Goal: Task Accomplishment & Management: Complete application form

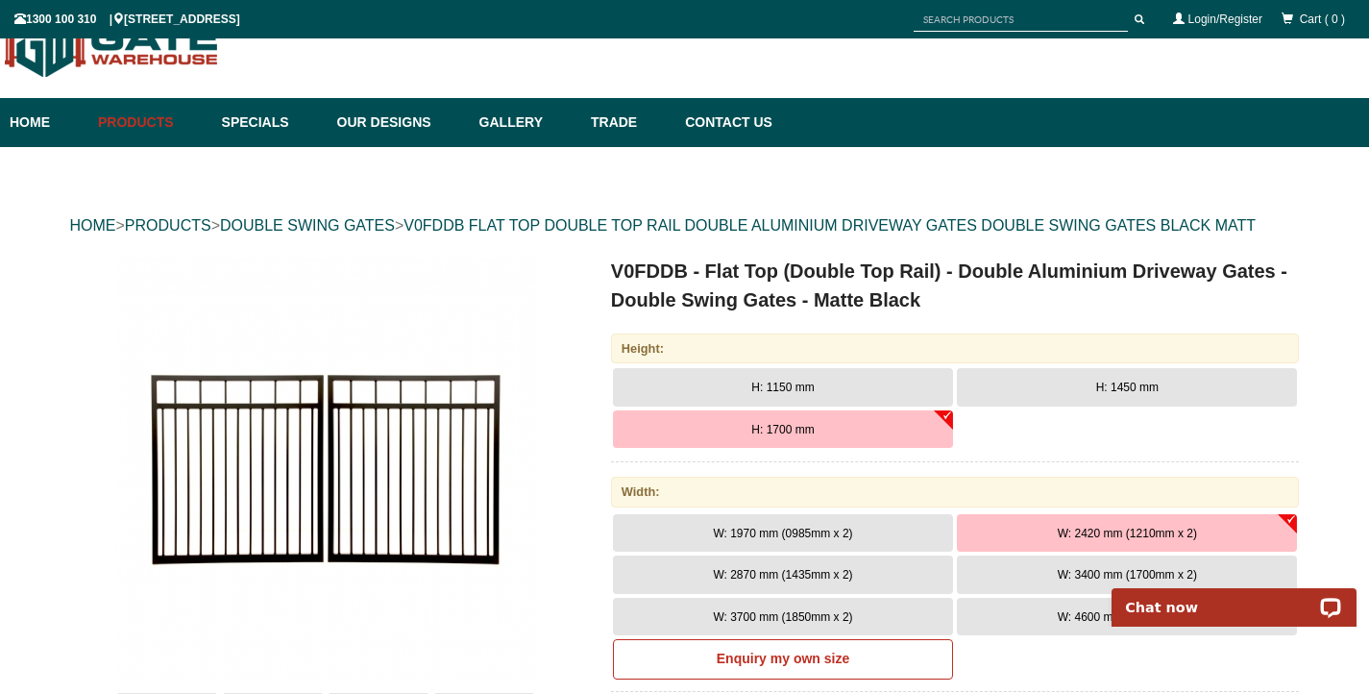
click at [885, 395] on button "H: 1150 mm" at bounding box center [783, 387] width 340 height 38
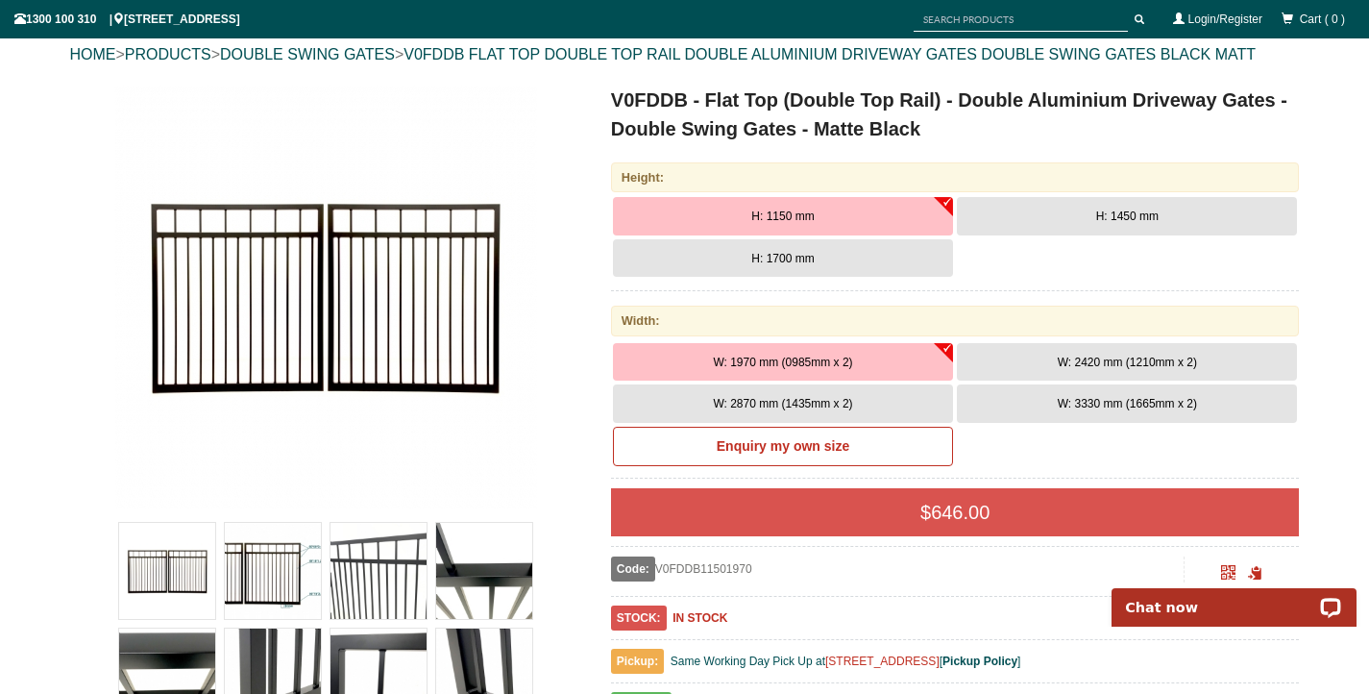
scroll to position [221, 0]
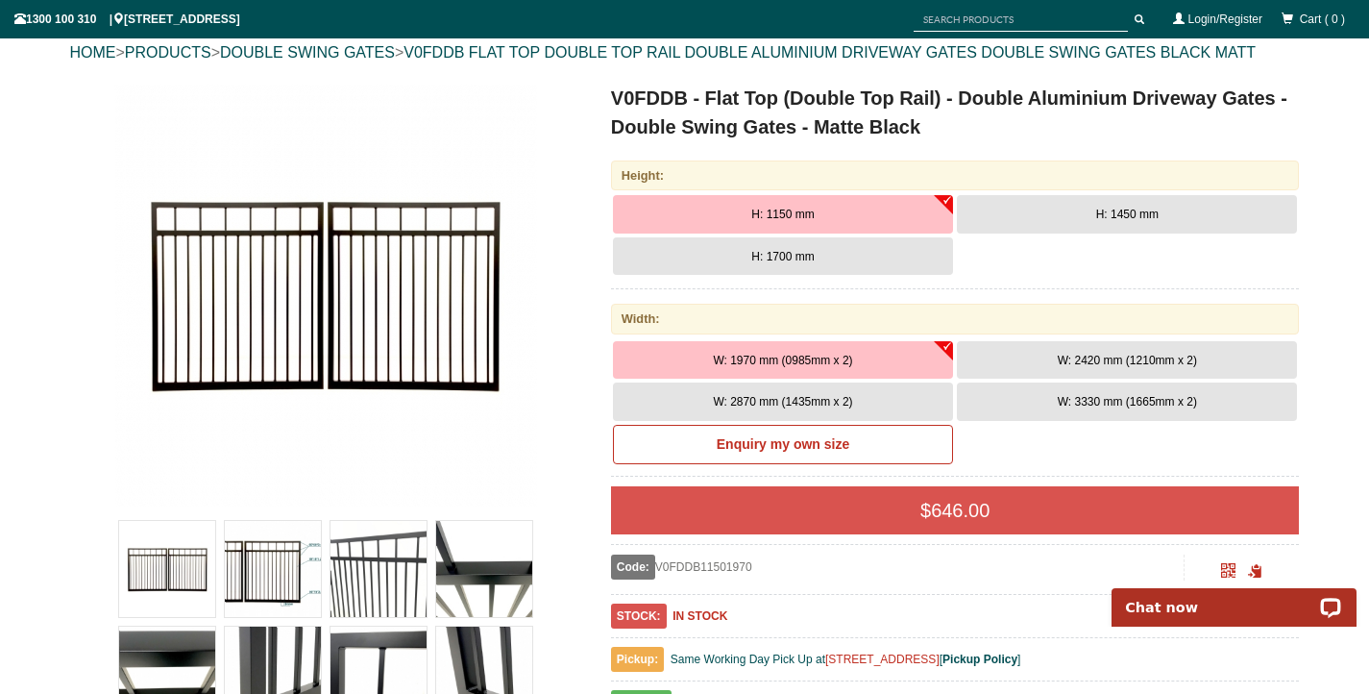
click at [1036, 403] on button "W: 3330 mm (1665mm x 2)" at bounding box center [1127, 401] width 340 height 38
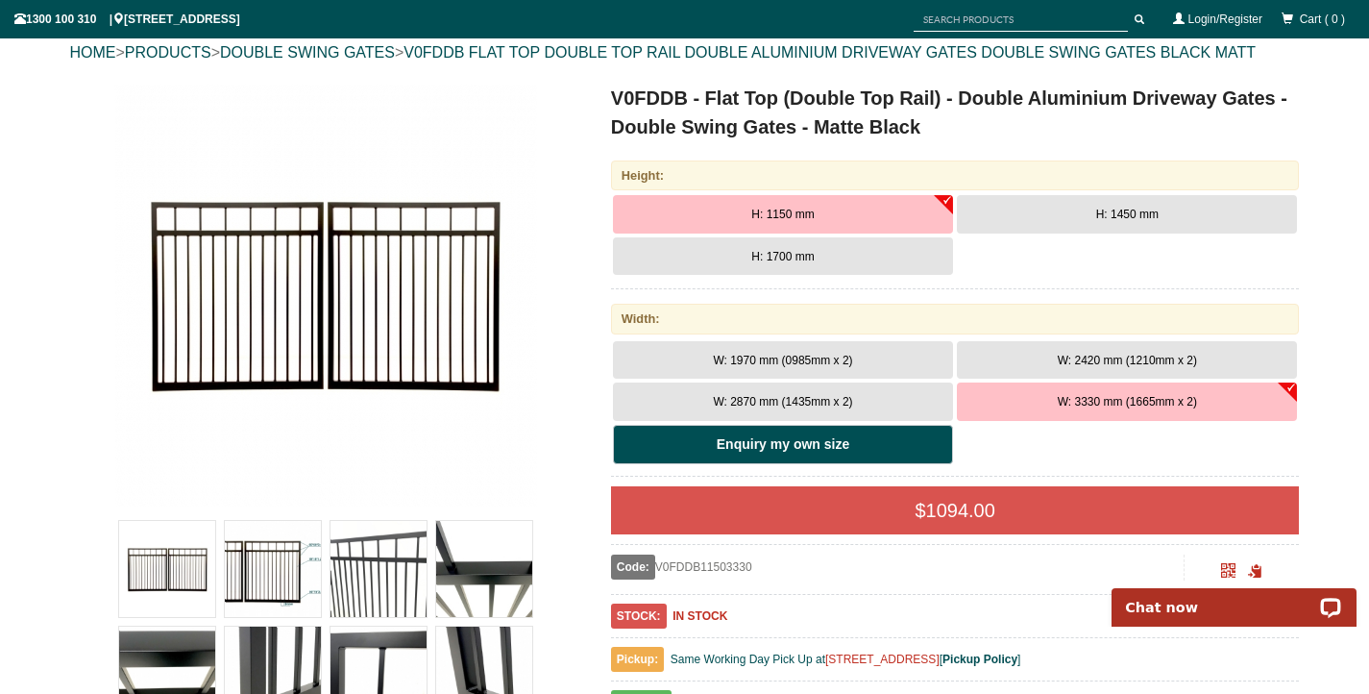
click at [864, 440] on link "Enquiry my own size" at bounding box center [783, 445] width 340 height 40
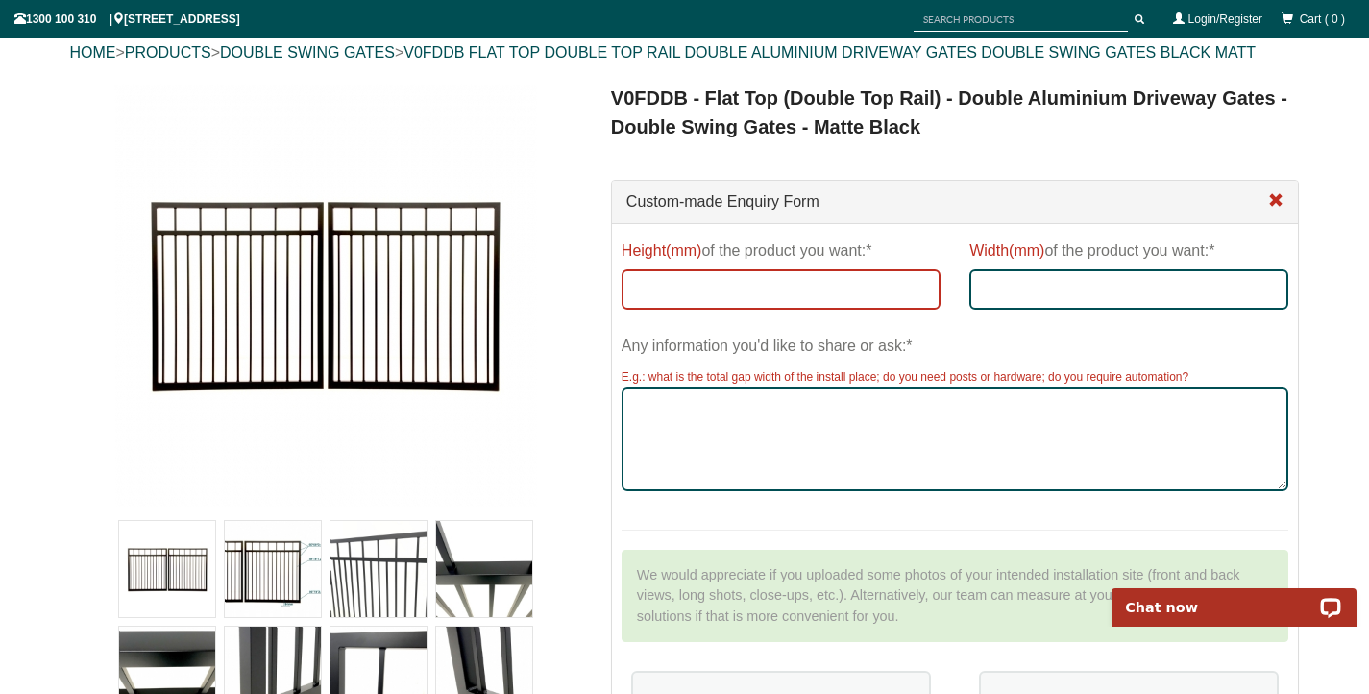
click at [811, 295] on input "Height(mm) of the product you want:*" at bounding box center [781, 289] width 319 height 40
type input "1"
type input "1150"
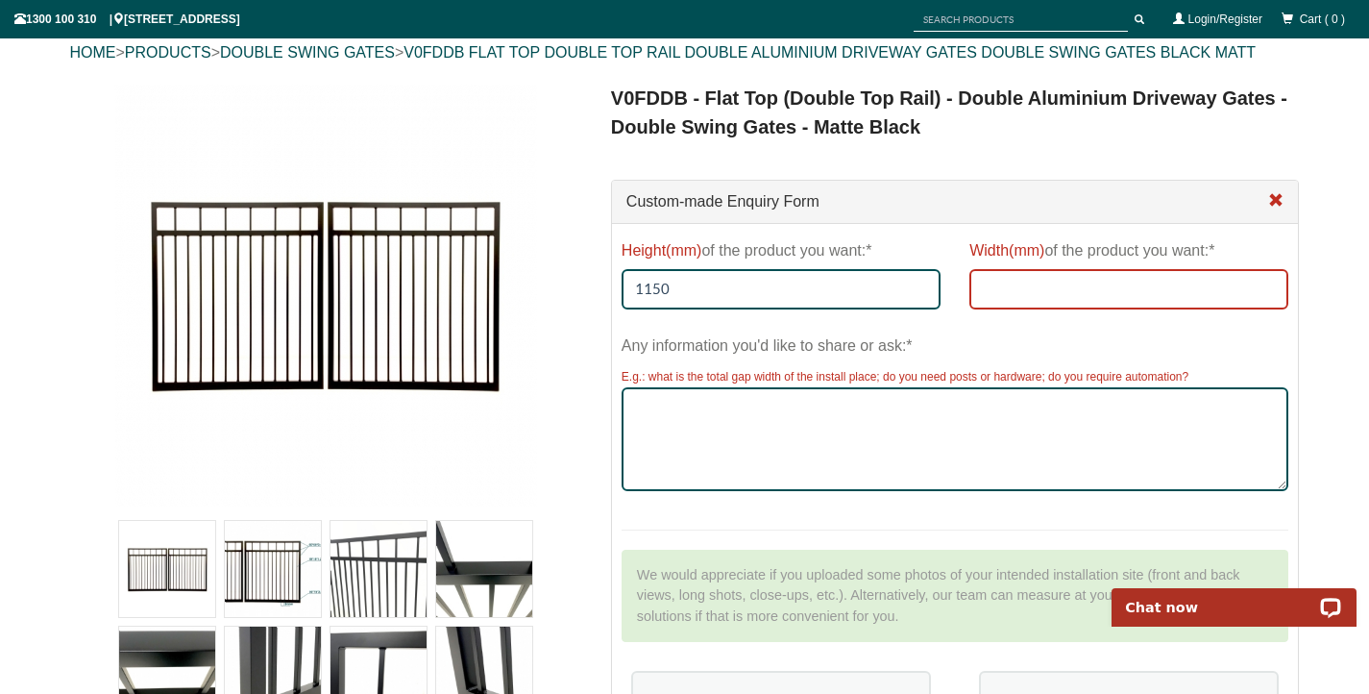
click at [1015, 295] on input "Width(mm) of the product you want:*" at bounding box center [1128, 289] width 319 height 40
type input "3400"
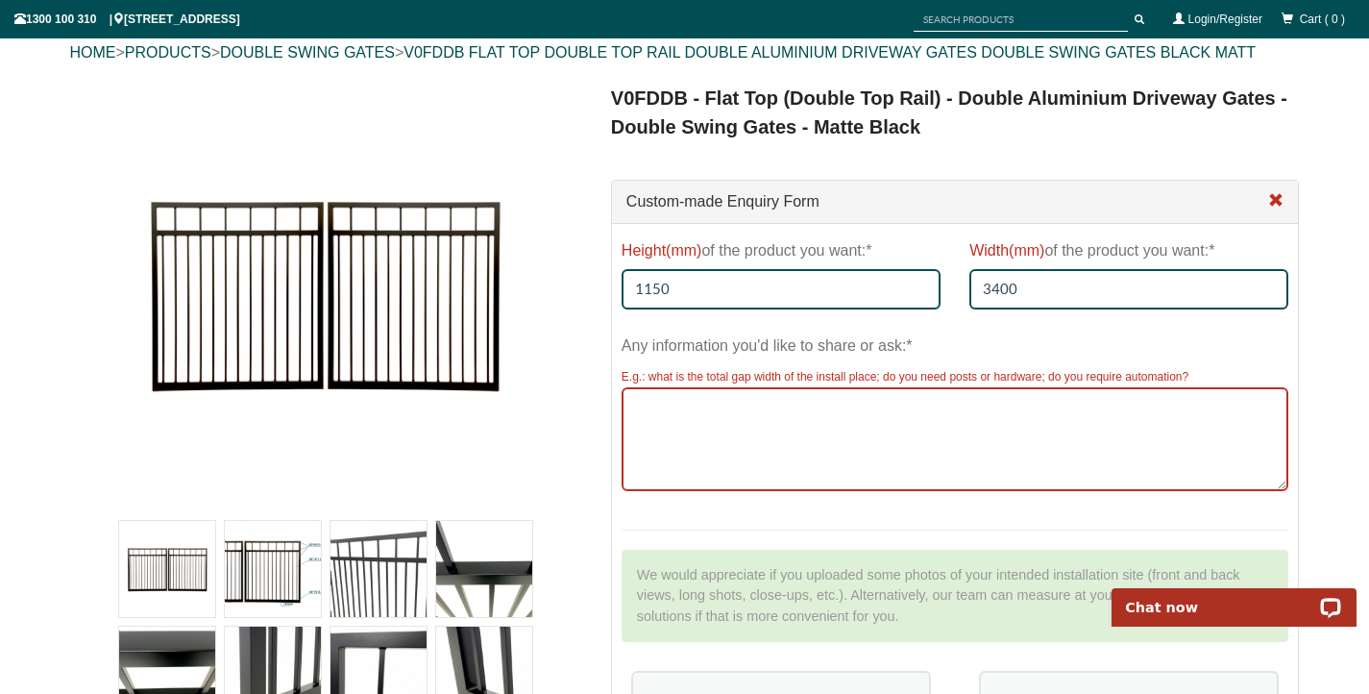
click at [825, 452] on textarea "Any information you'd like to share or ask:*" at bounding box center [956, 439] width 668 height 104
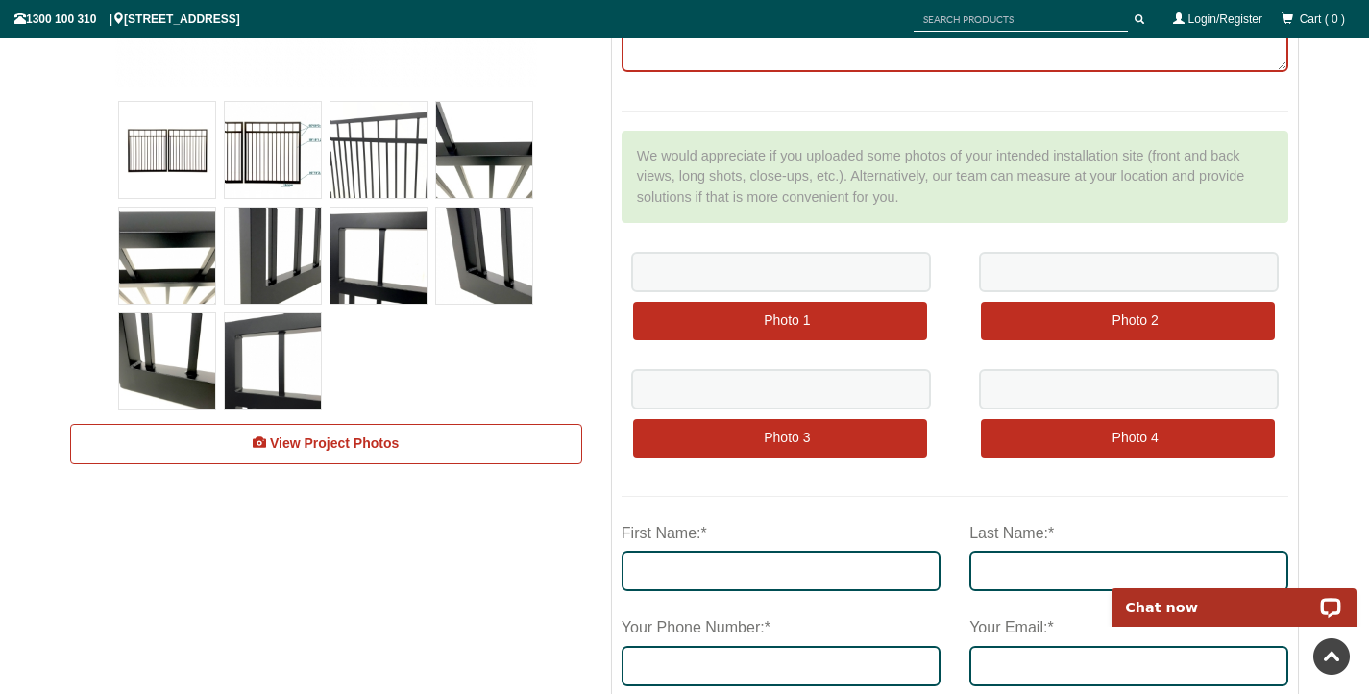
scroll to position [644, 0]
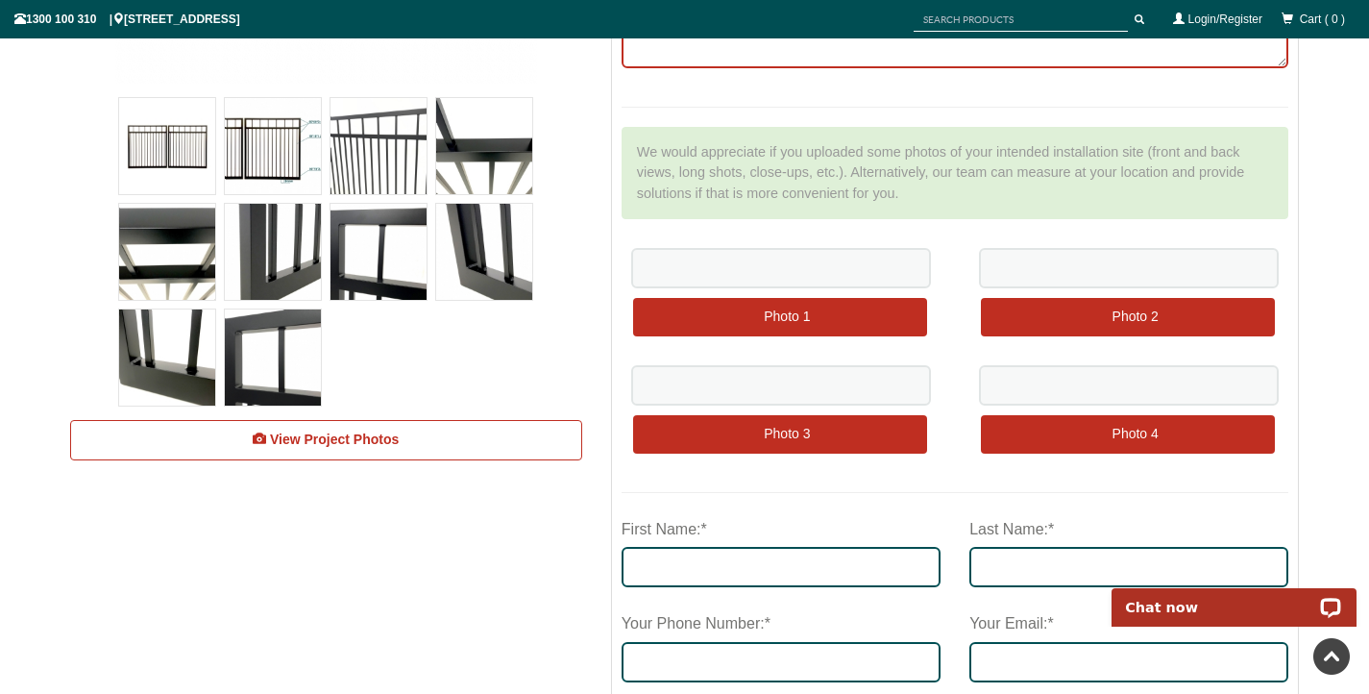
type textarea "total gap I can vary as I am removing the old gates and part of the existing fe…"
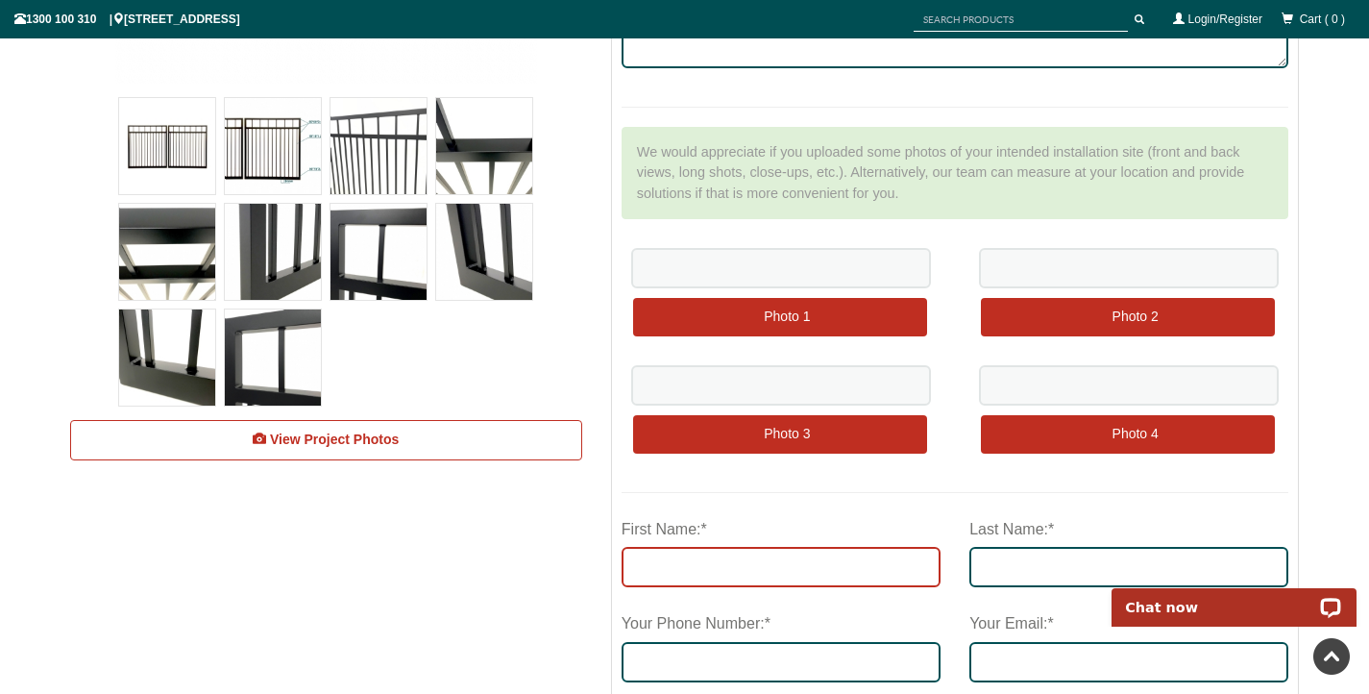
click at [886, 567] on input "First Name:*" at bounding box center [781, 567] width 319 height 40
type input "[PERSON_NAME]"
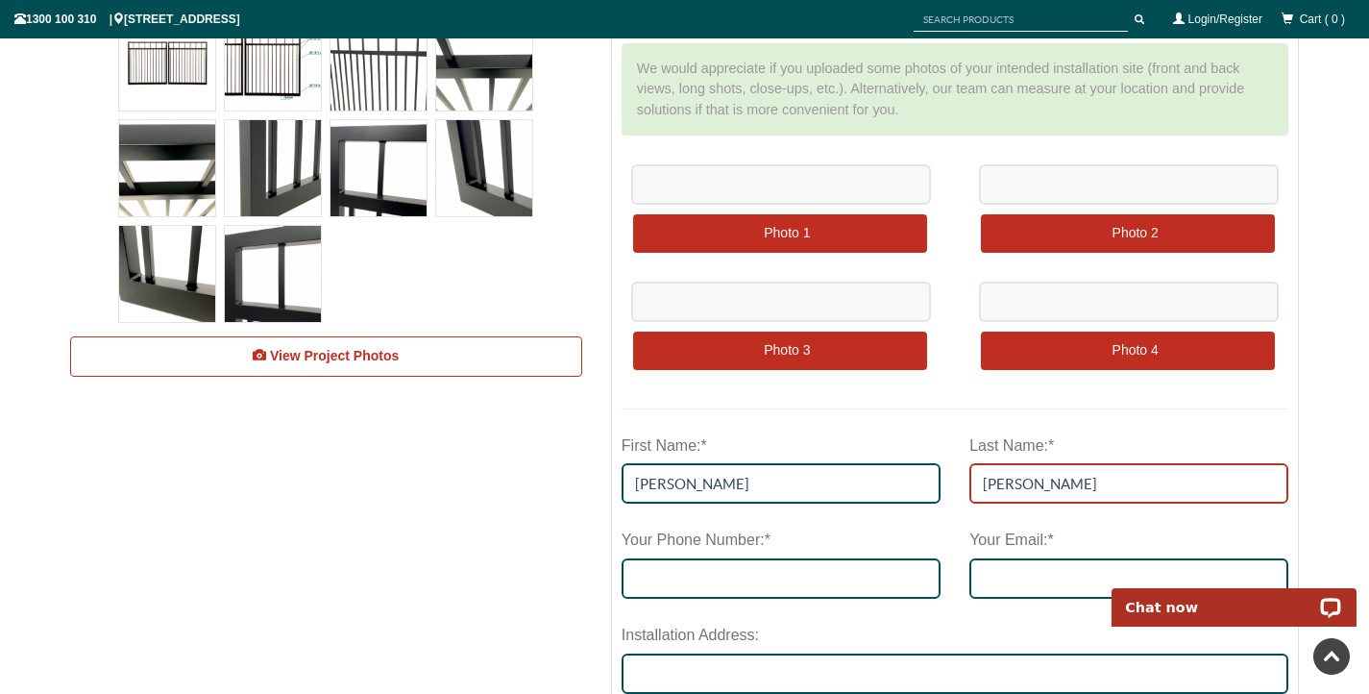
scroll to position [748, 0]
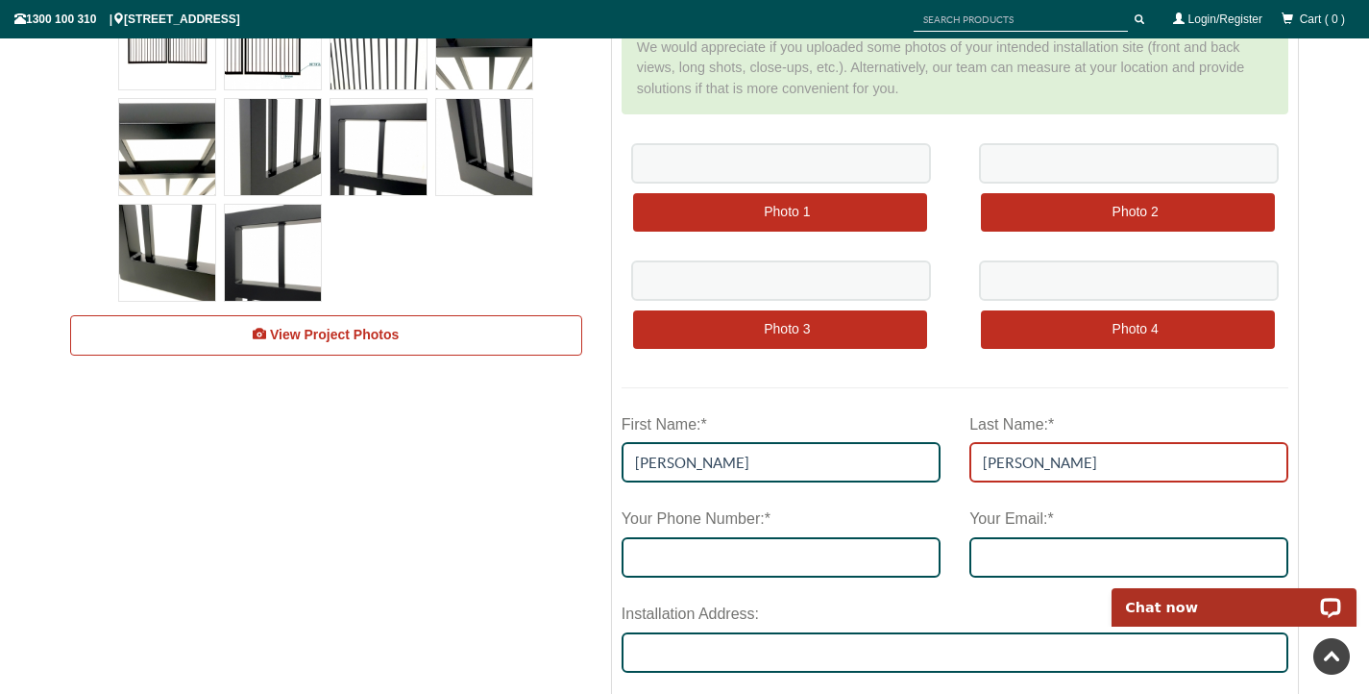
type input "[PERSON_NAME]"
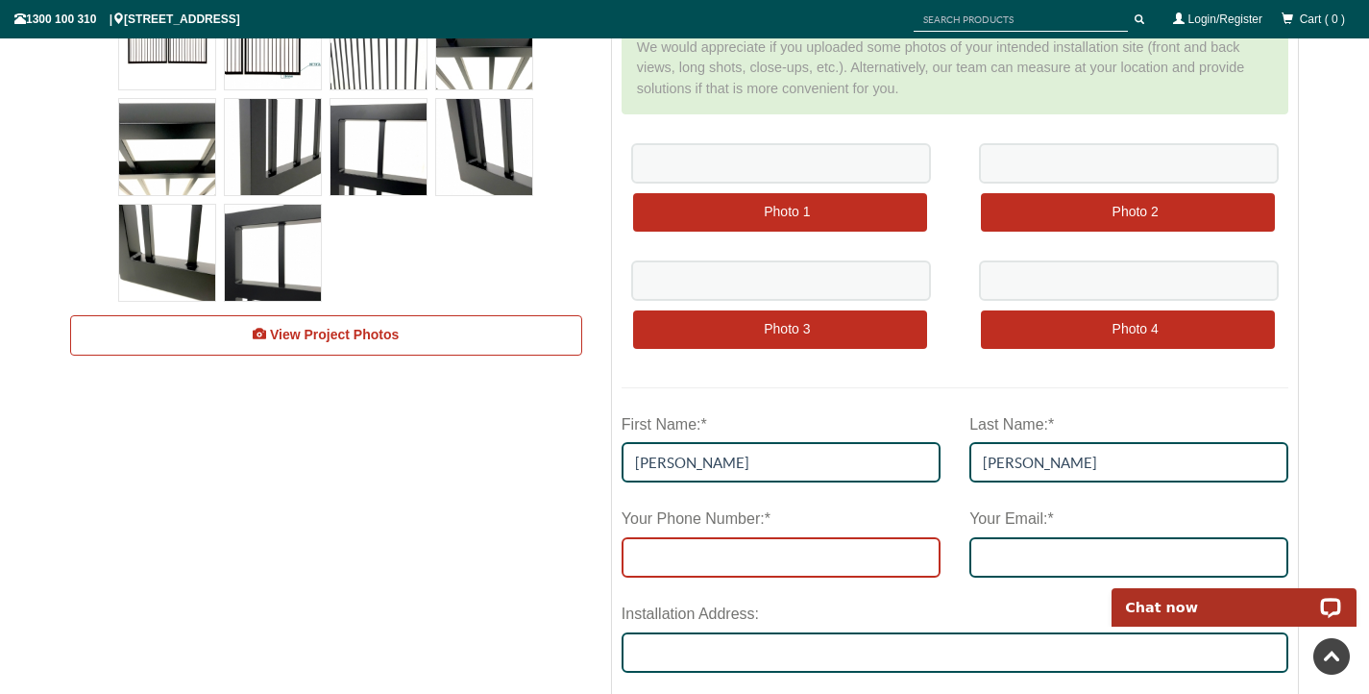
click at [826, 560] on input "tel" at bounding box center [781, 557] width 319 height 40
type input "0429414349"
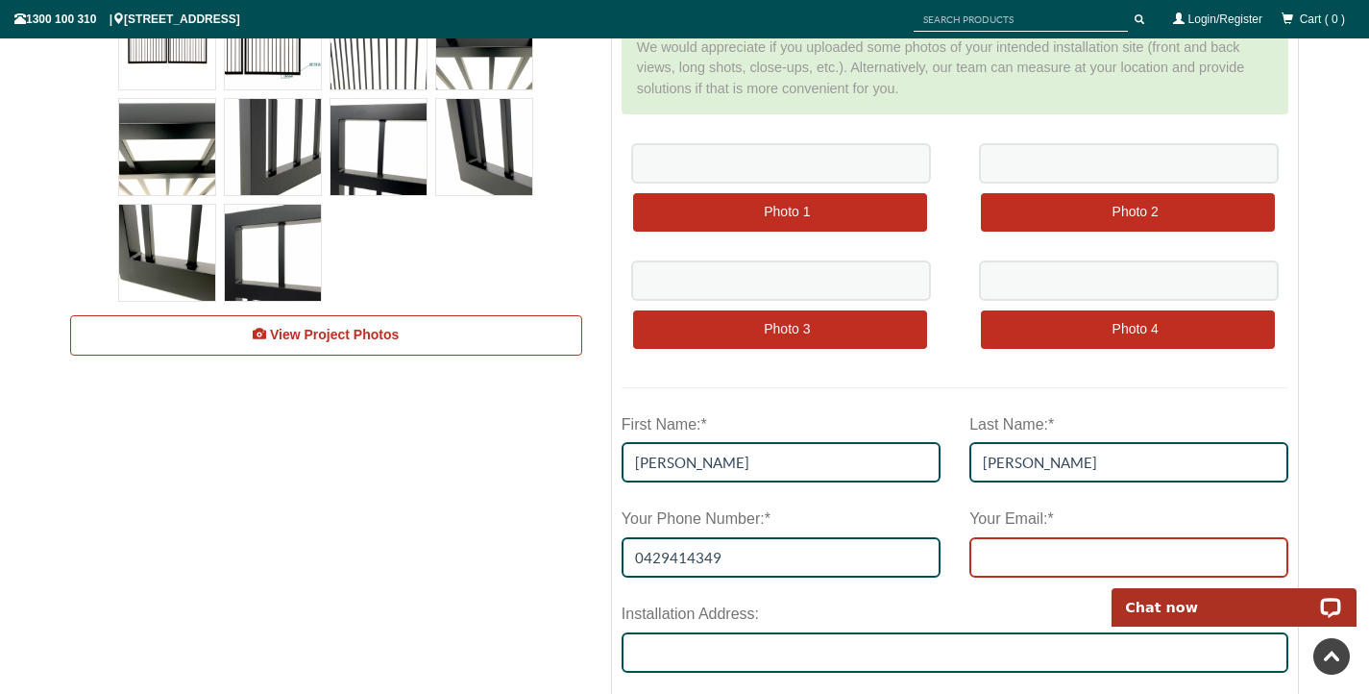
click at [1064, 563] on input "Your Email:*" at bounding box center [1128, 557] width 319 height 40
type input "[EMAIL_ADDRESS][DOMAIN_NAME]"
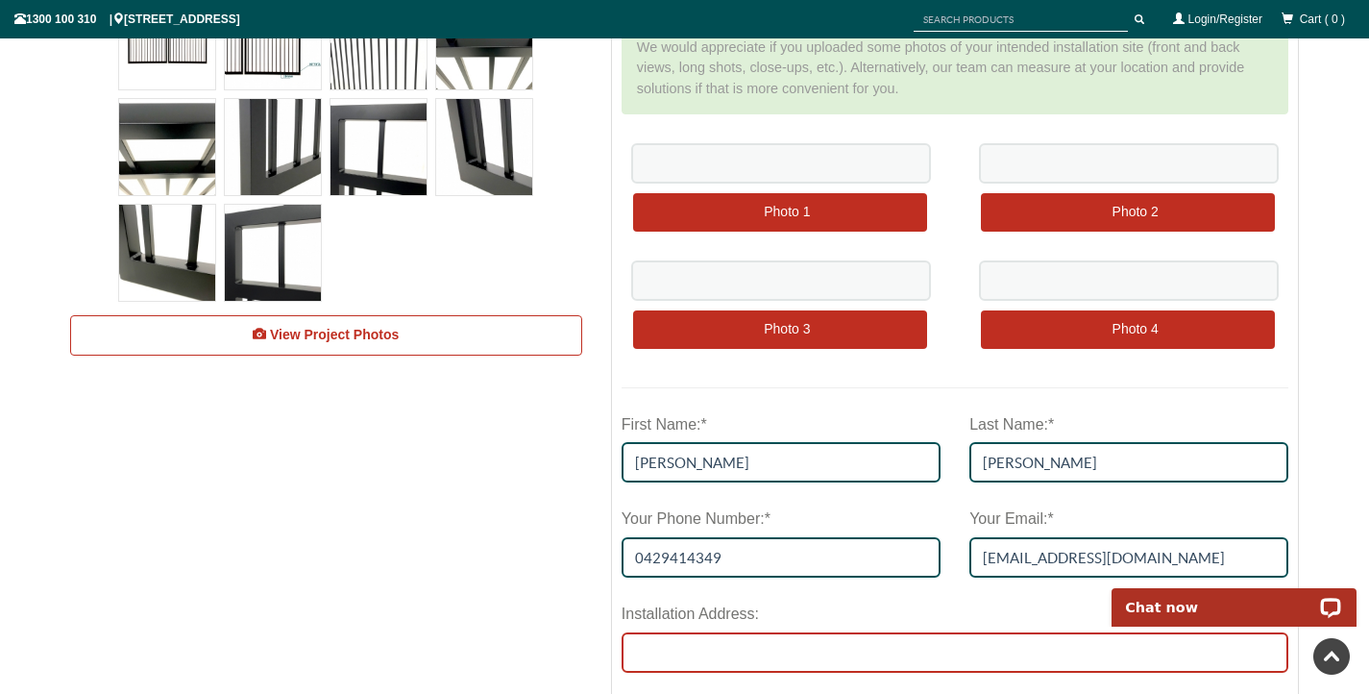
click at [943, 644] on input "Installation Address:" at bounding box center [956, 652] width 668 height 40
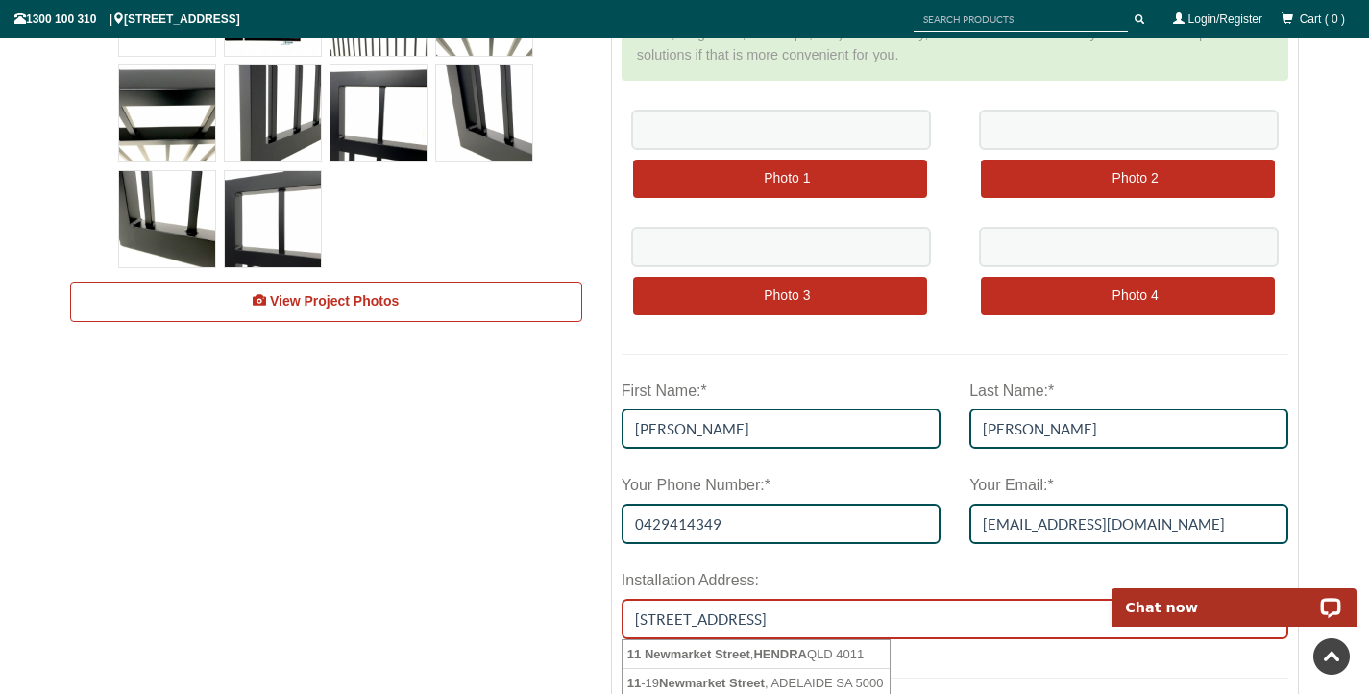
scroll to position [800, 0]
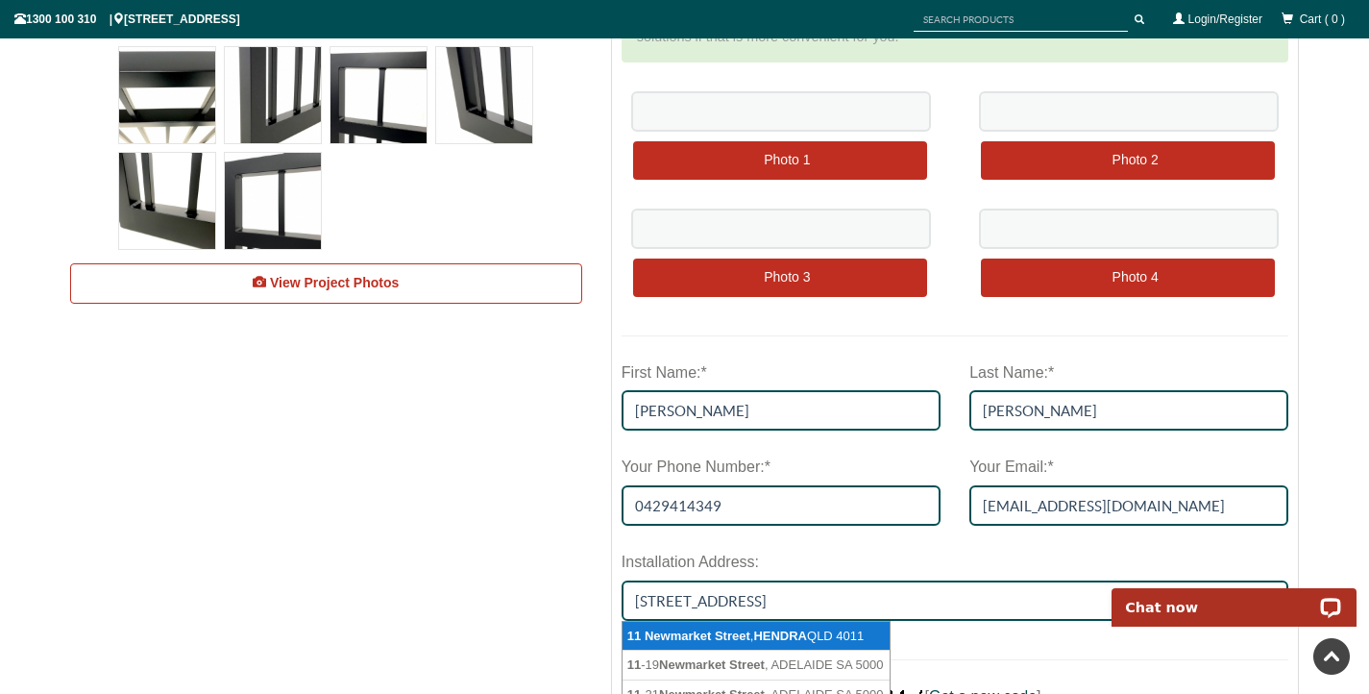
click at [837, 639] on li "[STREET_ADDRESS]" at bounding box center [756, 637] width 267 height 30
type input "[STREET_ADDRESS]"
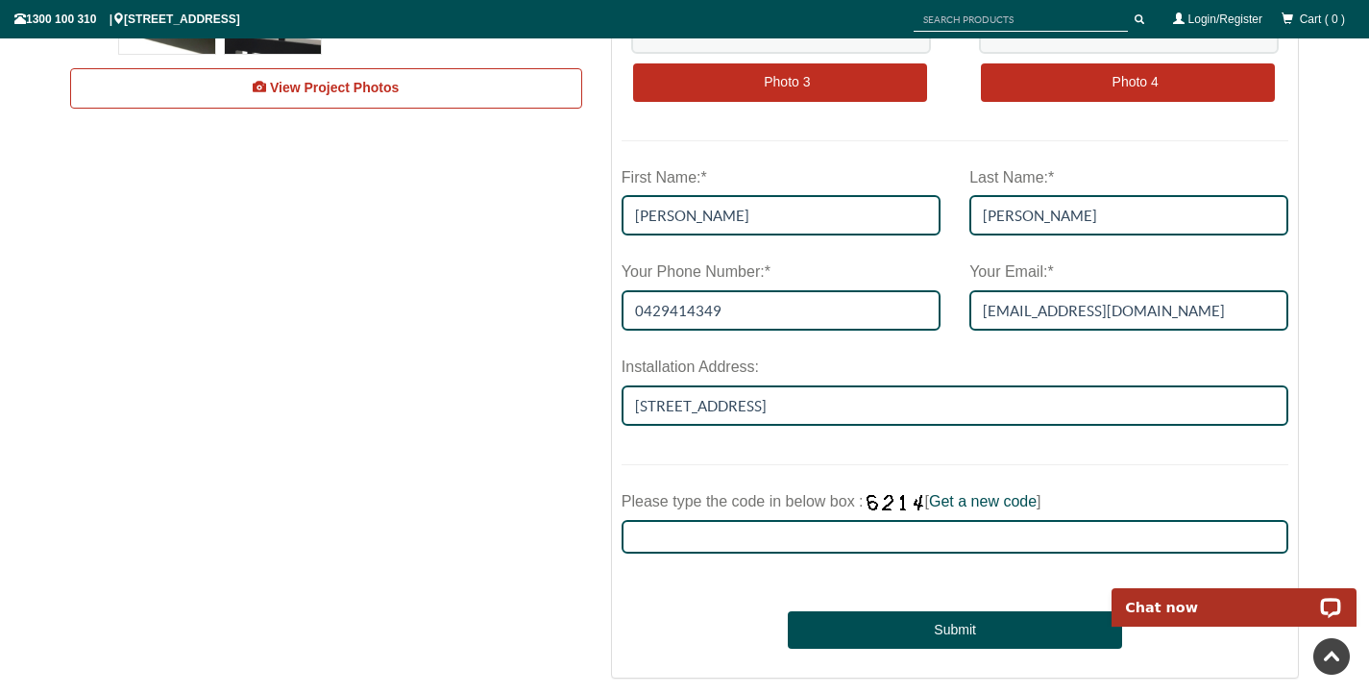
scroll to position [1004, 0]
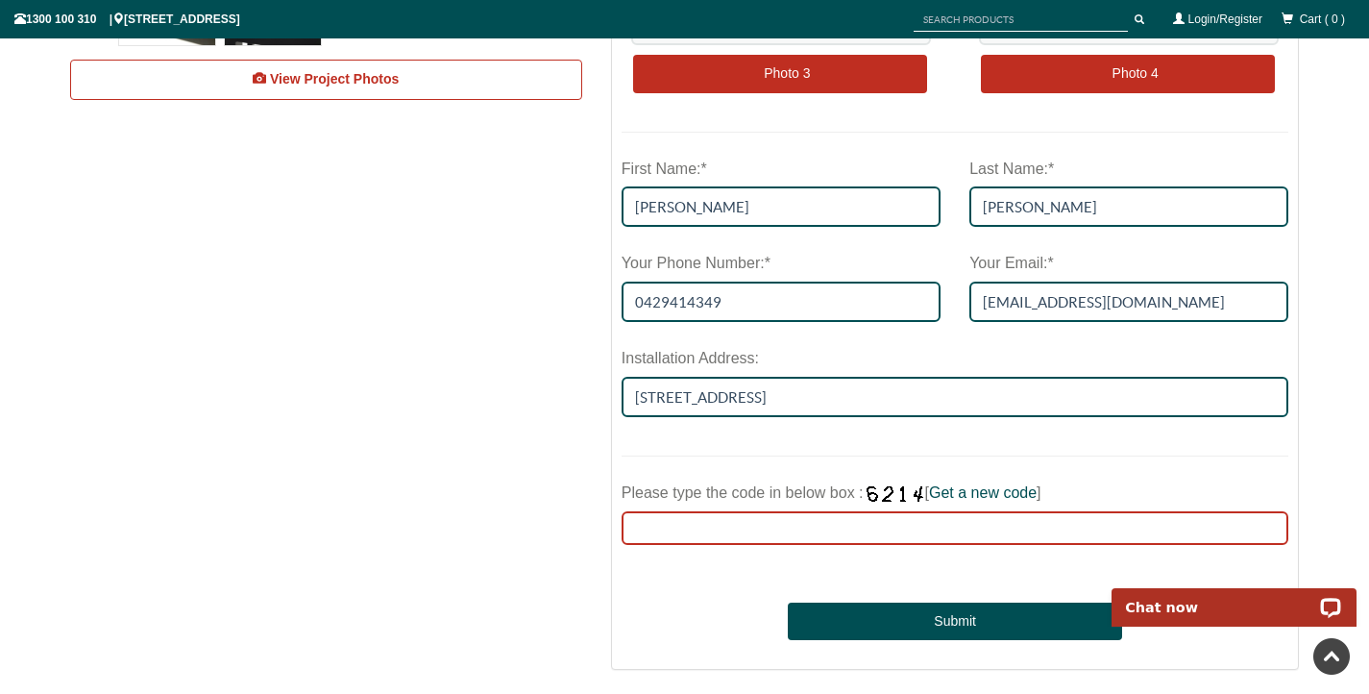
click at [944, 513] on input "Please type the code in below box : [ Get a new code ]" at bounding box center [956, 528] width 668 height 34
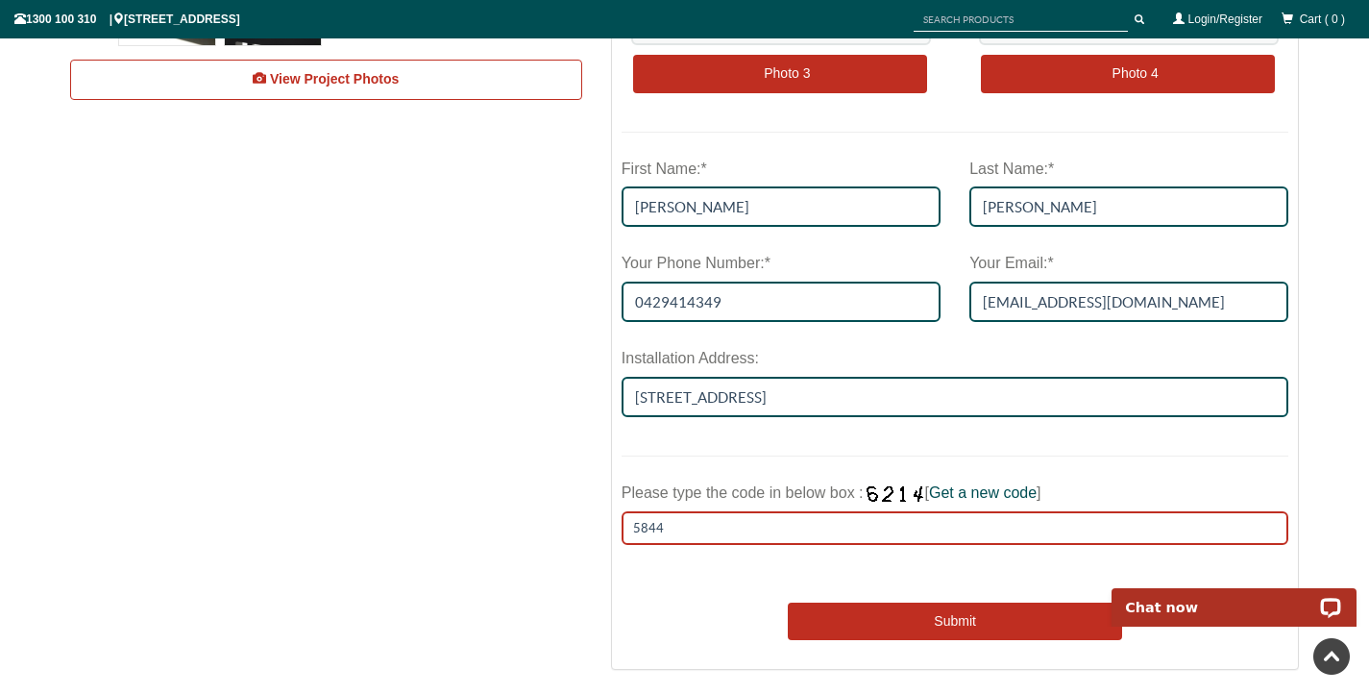
type input "5844"
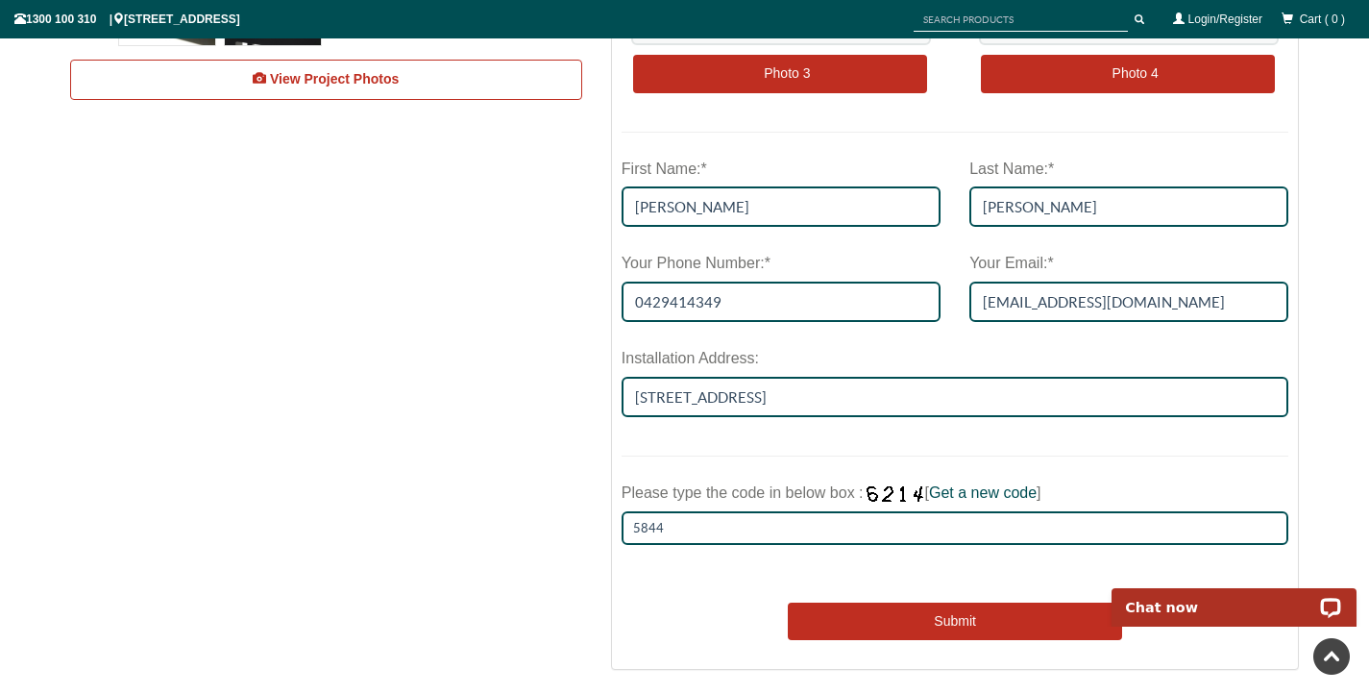
click at [970, 612] on button "Submit" at bounding box center [954, 621] width 333 height 38
